Goal: Task Accomplishment & Management: Complete application form

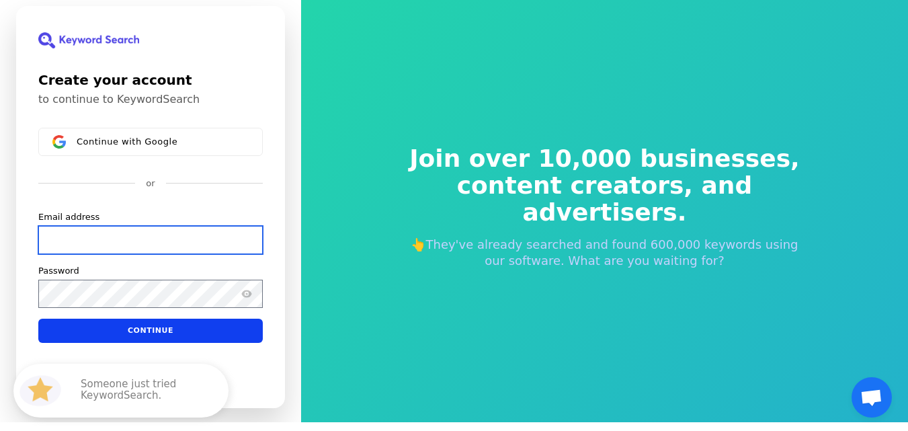
scroll to position [9, 0]
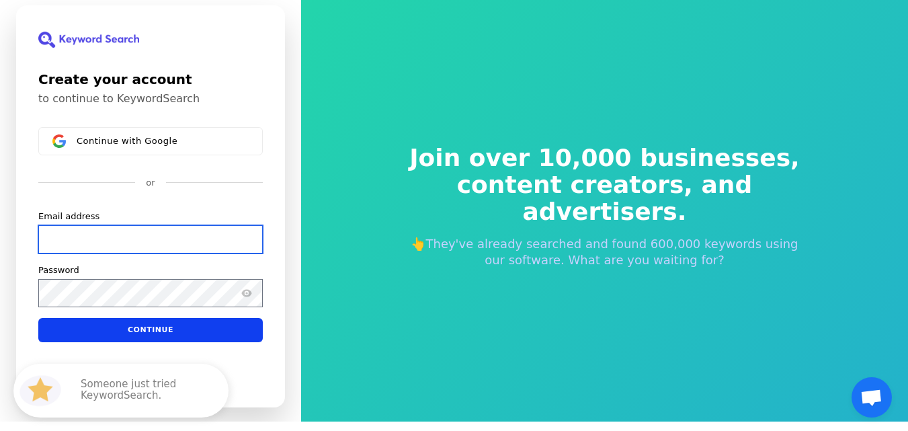
click at [152, 239] on input "Email address" at bounding box center [150, 239] width 225 height 28
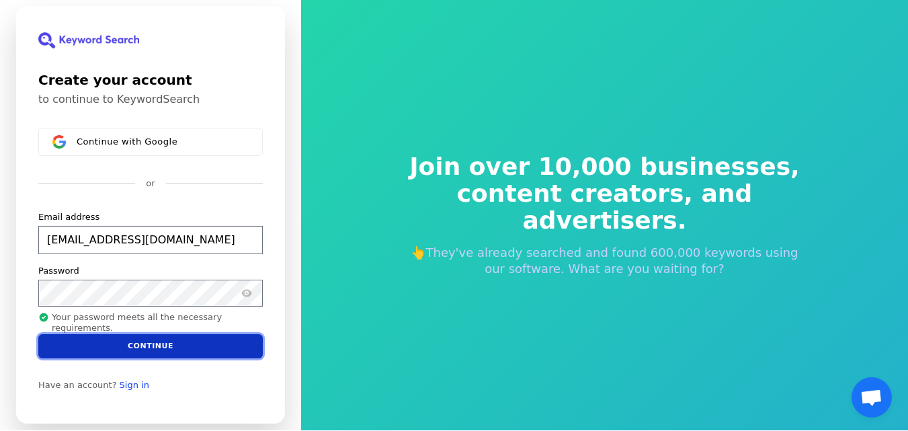
scroll to position [0, 0]
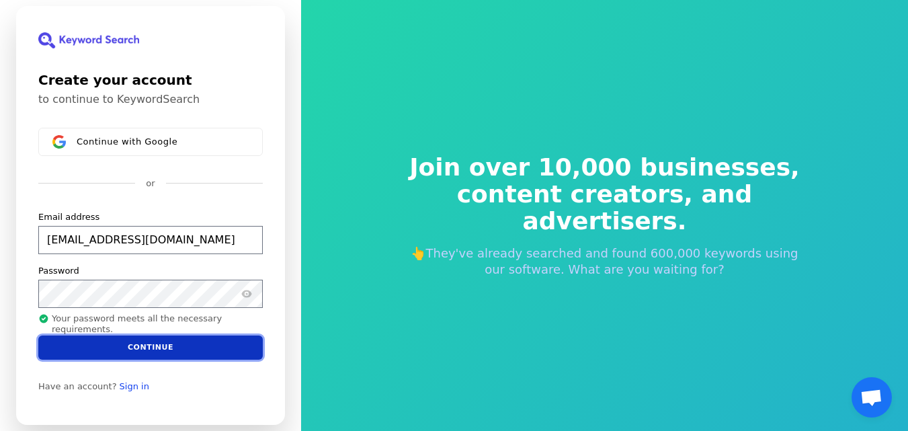
click at [185, 348] on button "Continue" at bounding box center [150, 347] width 225 height 24
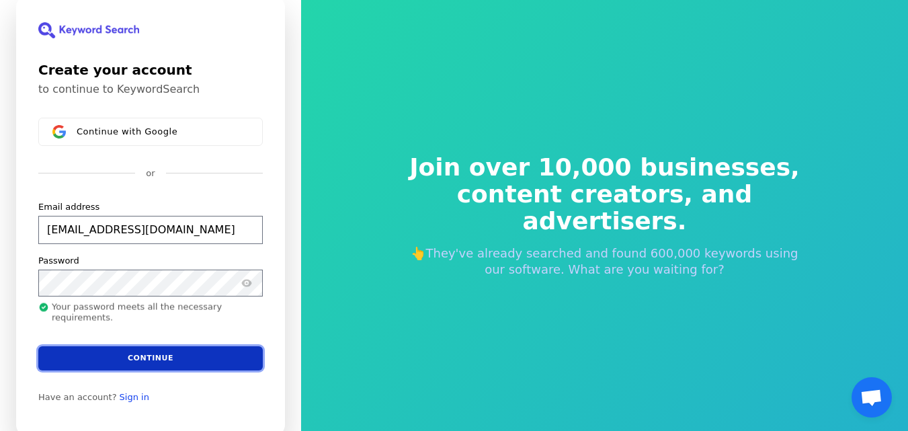
click at [141, 364] on button "Continue" at bounding box center [150, 358] width 225 height 24
click at [210, 350] on button "Continue" at bounding box center [150, 358] width 225 height 24
click at [239, 368] on button "Continue" at bounding box center [150, 358] width 225 height 24
type input "[EMAIL_ADDRESS][DOMAIN_NAME]"
